Goal: Find specific page/section

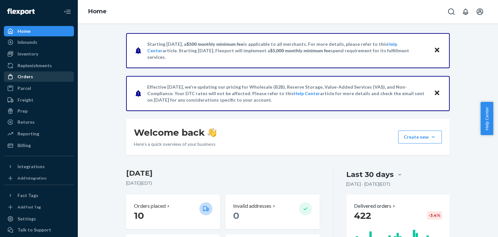
click at [21, 74] on div "Orders" at bounding box center [26, 76] width 16 height 6
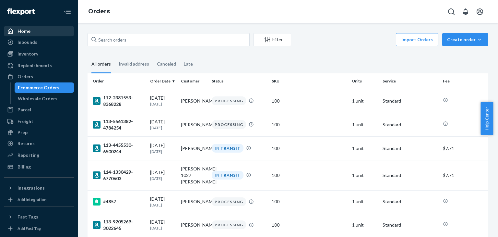
click at [21, 32] on div "Home" at bounding box center [24, 31] width 13 height 6
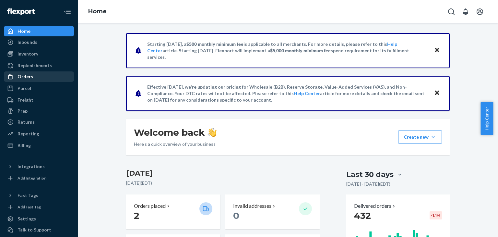
click at [23, 73] on div "Orders" at bounding box center [26, 76] width 16 height 6
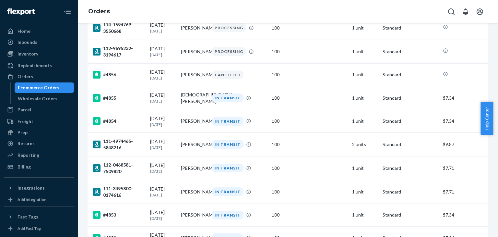
scroll to position [233, 0]
